Goal: Entertainment & Leisure: Consume media (video, audio)

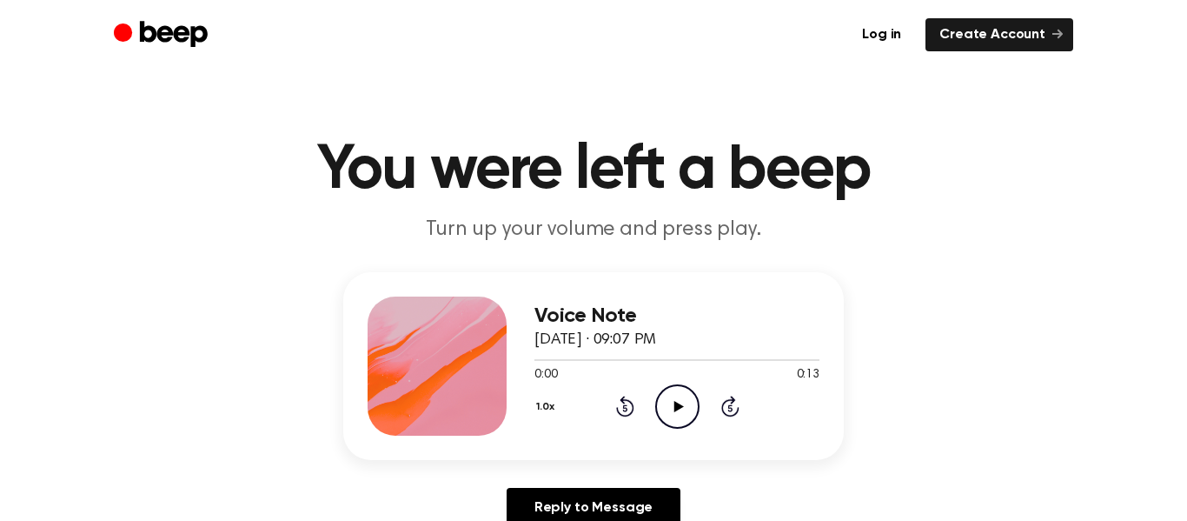
click at [678, 429] on div "Voice Note [DATE] · 09:07 PM 0:00 0:13 Your browser does not support the [objec…" at bounding box center [676, 365] width 285 height 139
click at [673, 409] on icon "Play Audio" at bounding box center [677, 406] width 44 height 44
click at [660, 407] on icon "Play Audio" at bounding box center [677, 406] width 44 height 44
